Goal: Information Seeking & Learning: Learn about a topic

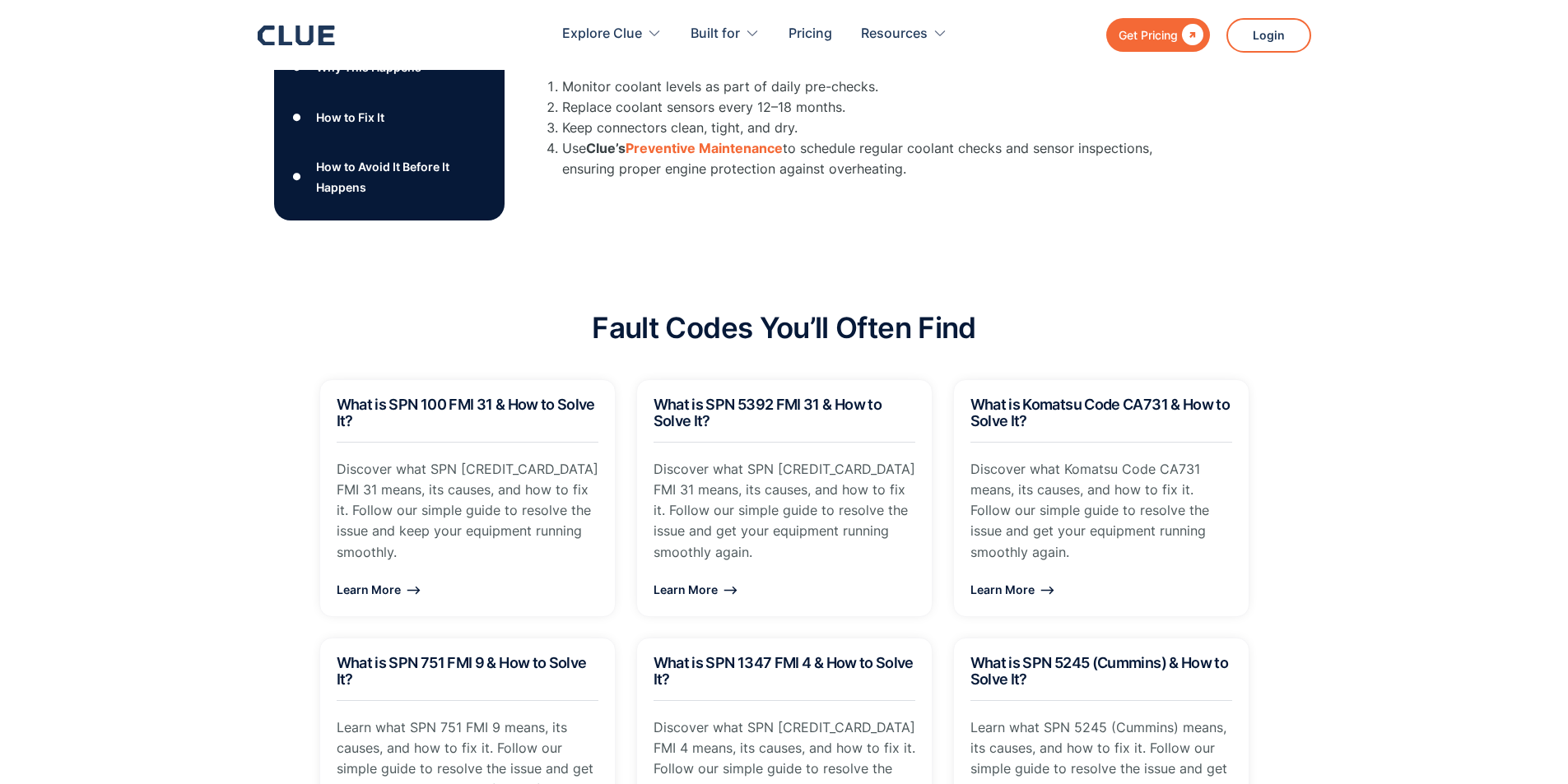
scroll to position [906, 0]
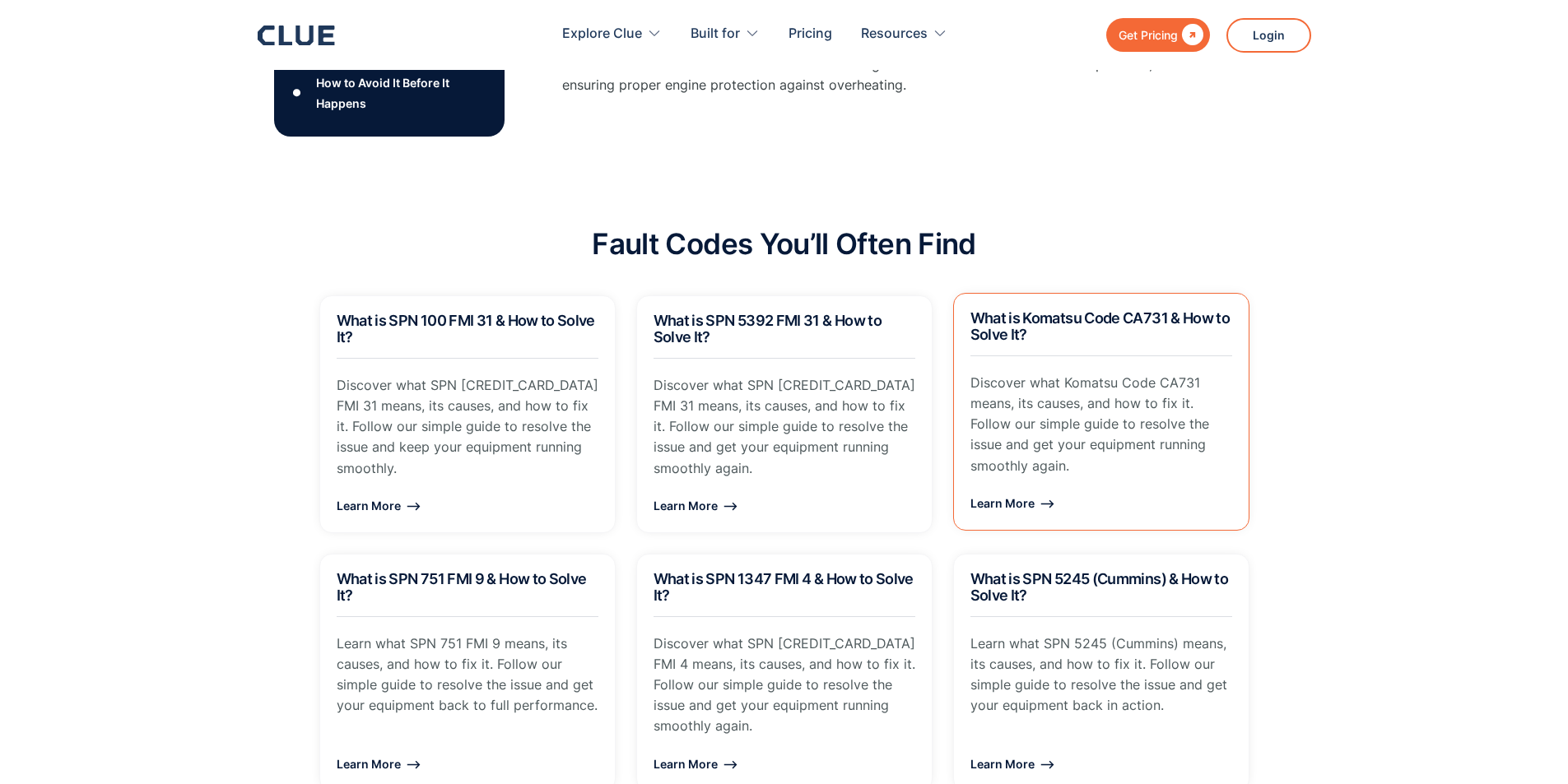
click at [1145, 529] on link "What is Komatsu Code CA731 & How to Solve It? Discover what Komatsu Code CA731 …" at bounding box center [1100, 412] width 296 height 238
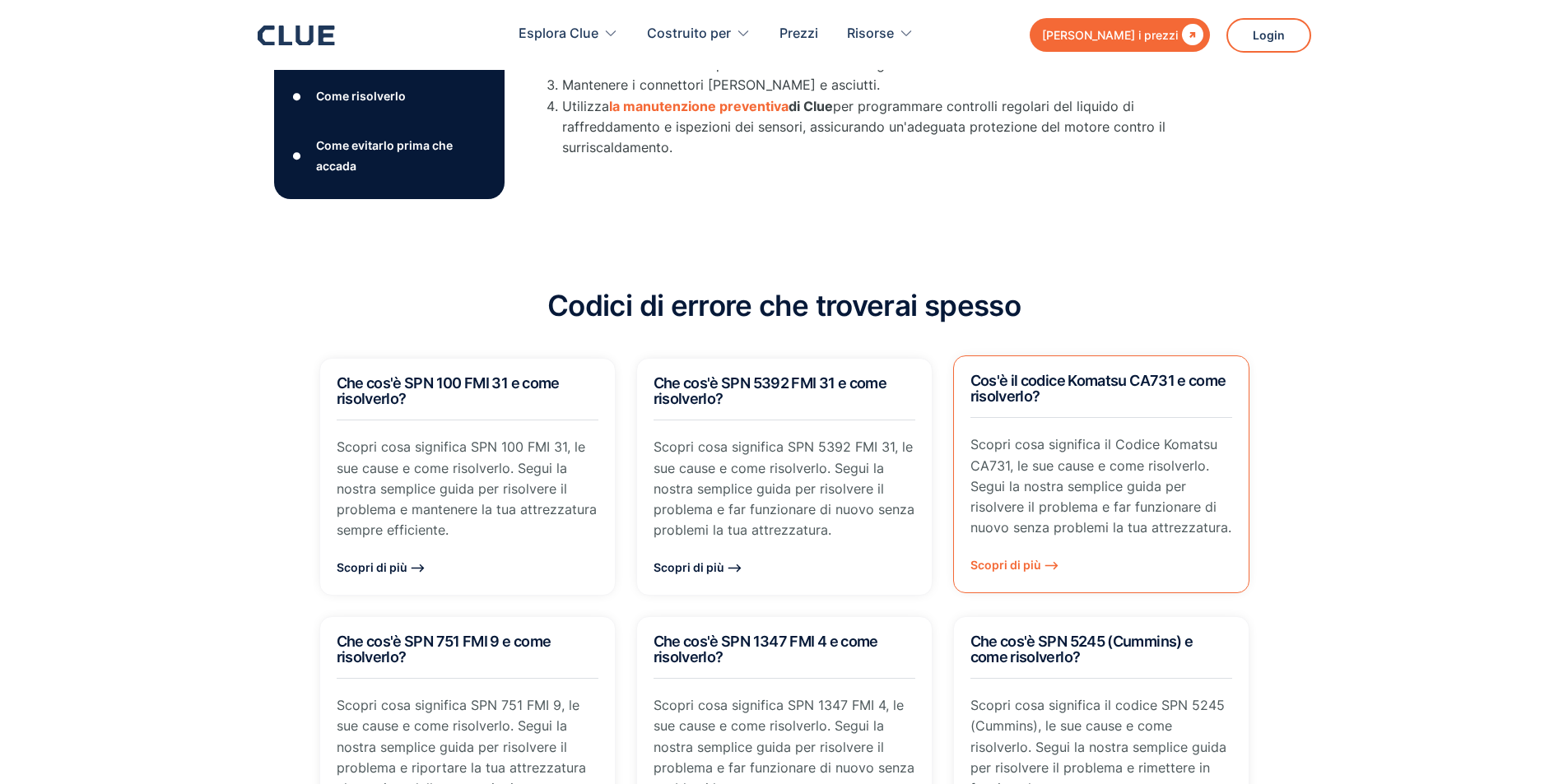
scroll to position [926, 0]
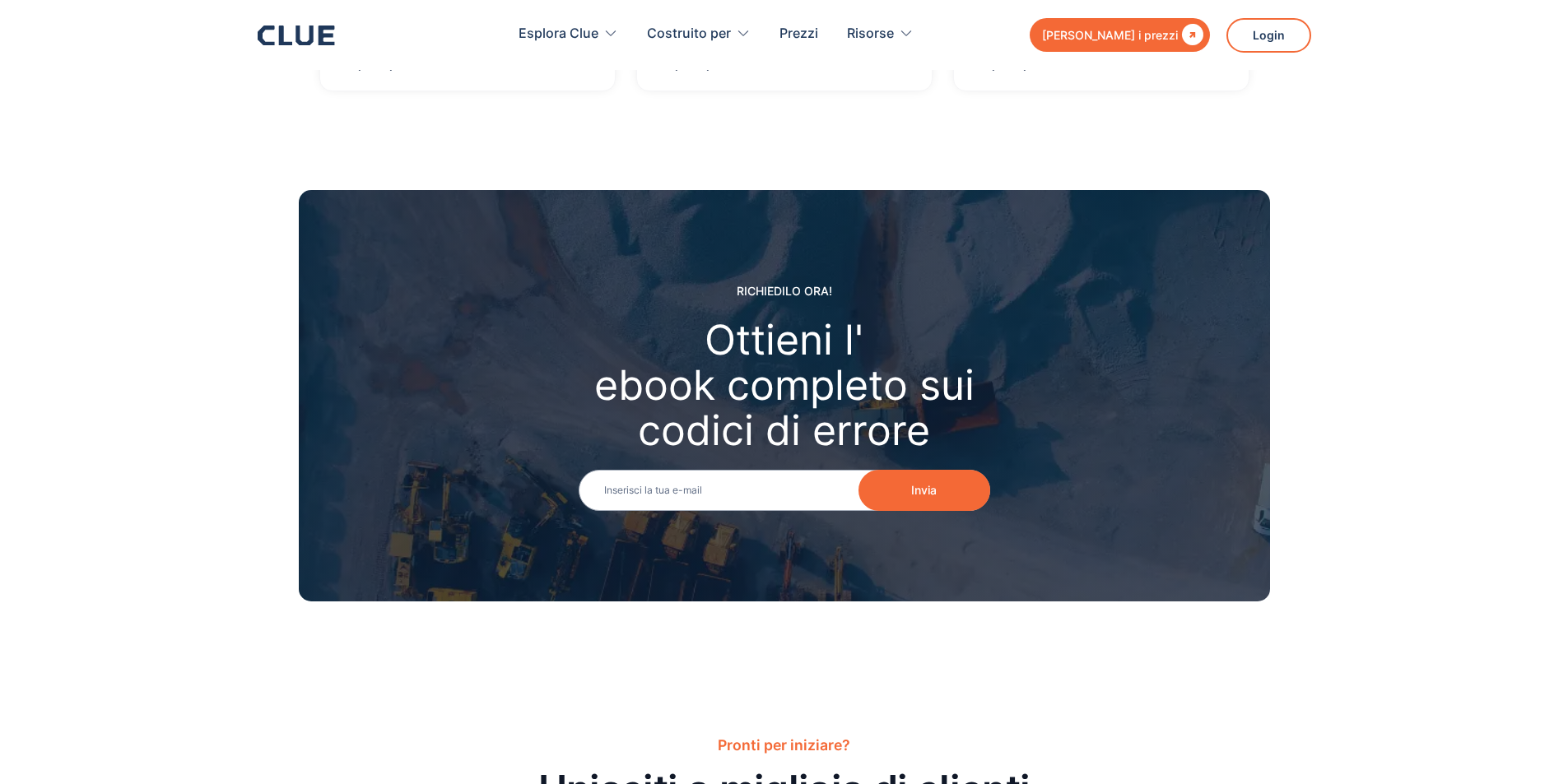
scroll to position [1729, 0]
